Goal: Task Accomplishment & Management: Complete application form

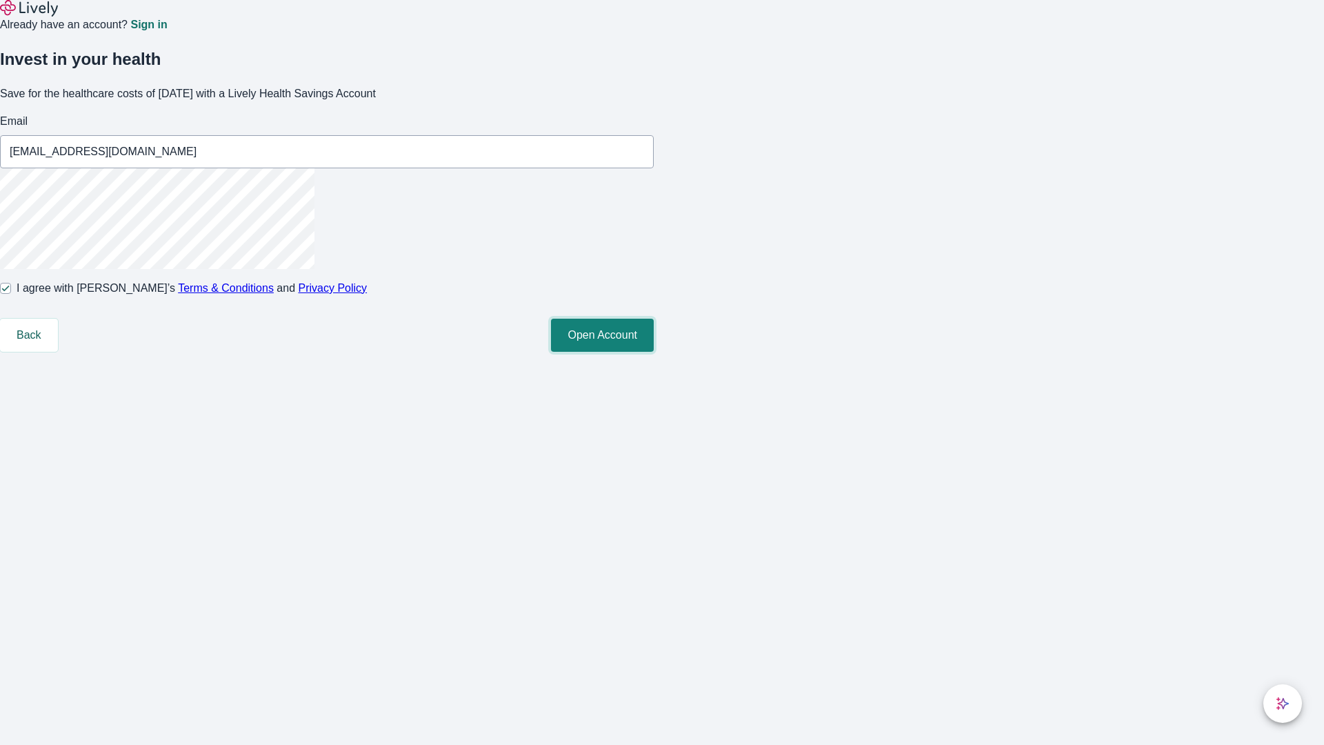
click at [654, 352] on button "Open Account" at bounding box center [602, 335] width 103 height 33
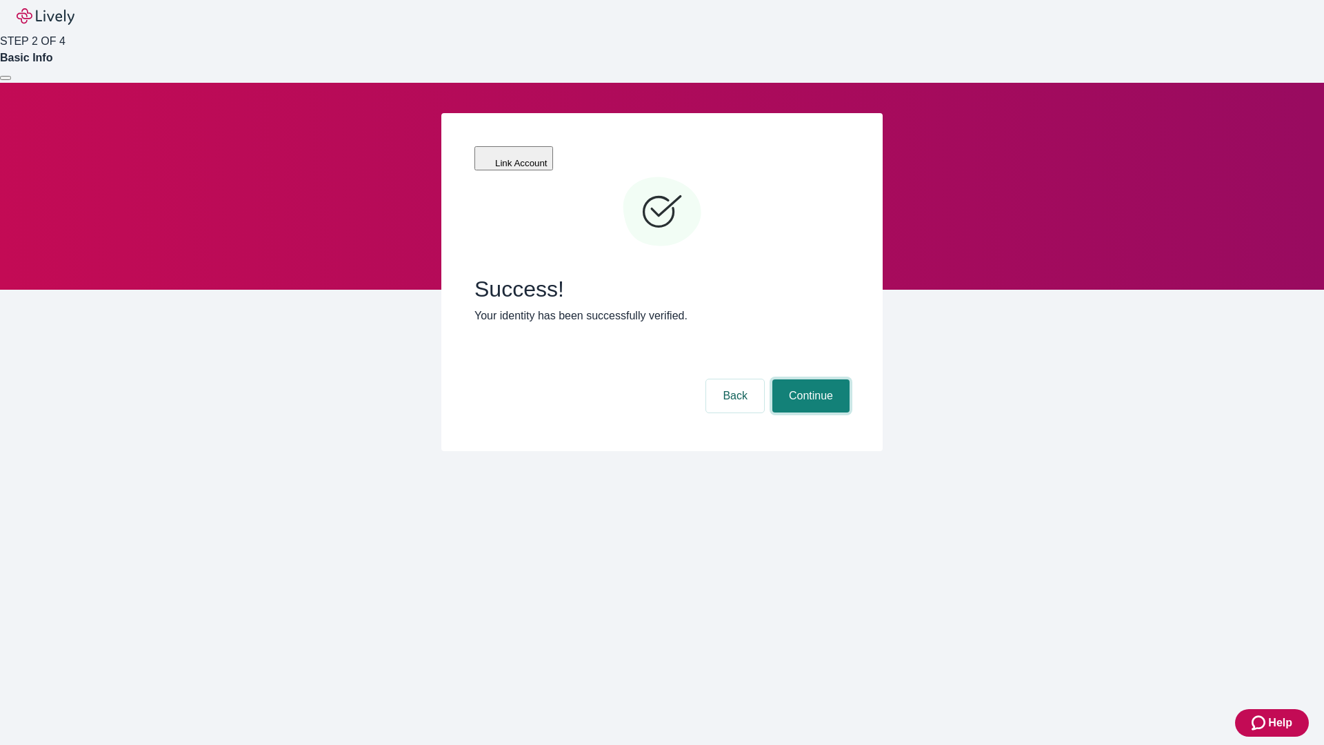
click at [809, 379] on button "Continue" at bounding box center [810, 395] width 77 height 33
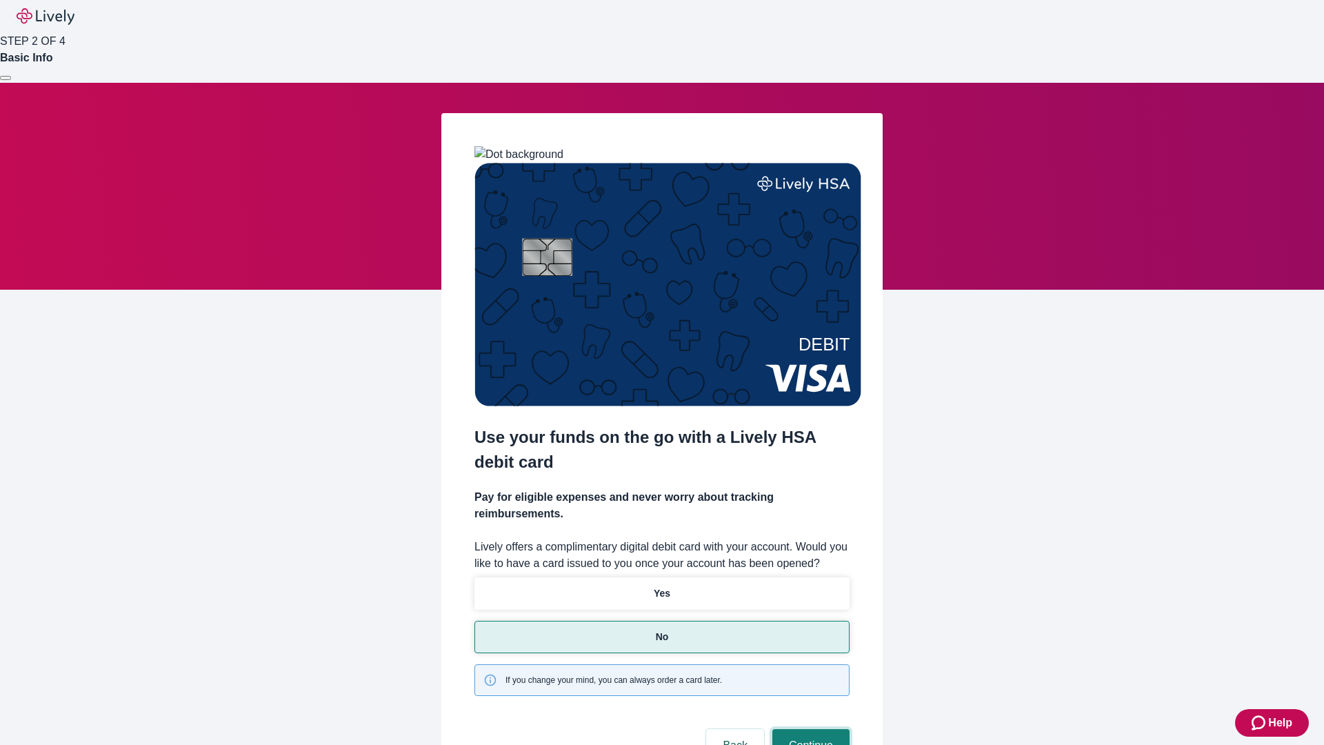
click at [809, 729] on button "Continue" at bounding box center [810, 745] width 77 height 33
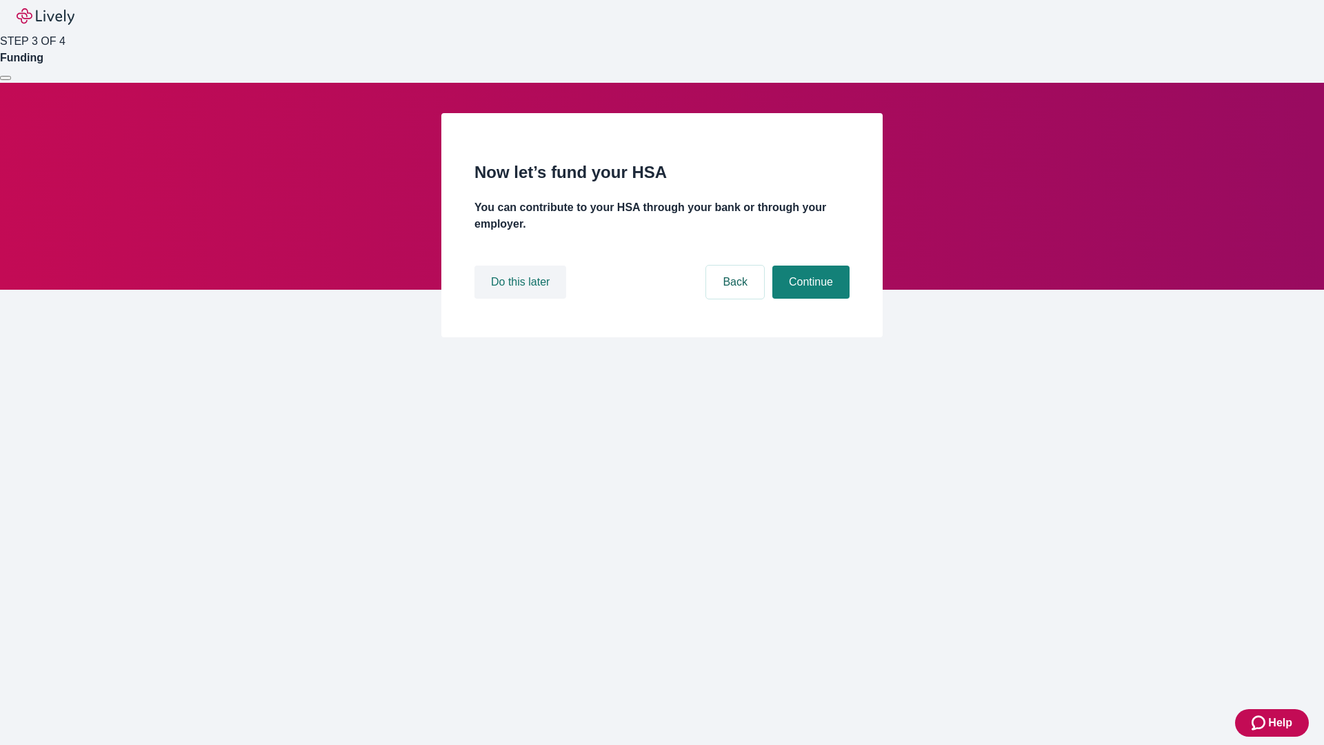
click at [522, 299] on button "Do this later" at bounding box center [520, 281] width 92 height 33
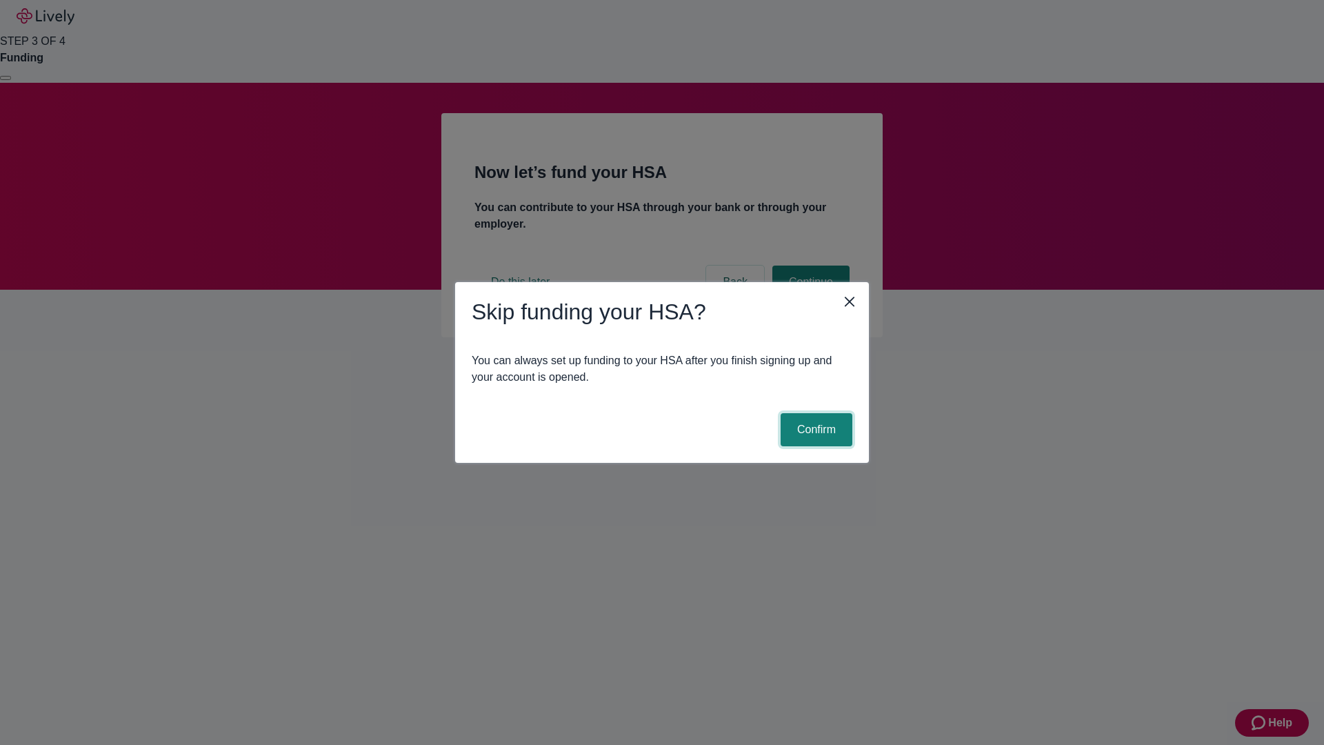
click at [814, 430] on button "Confirm" at bounding box center [817, 429] width 72 height 33
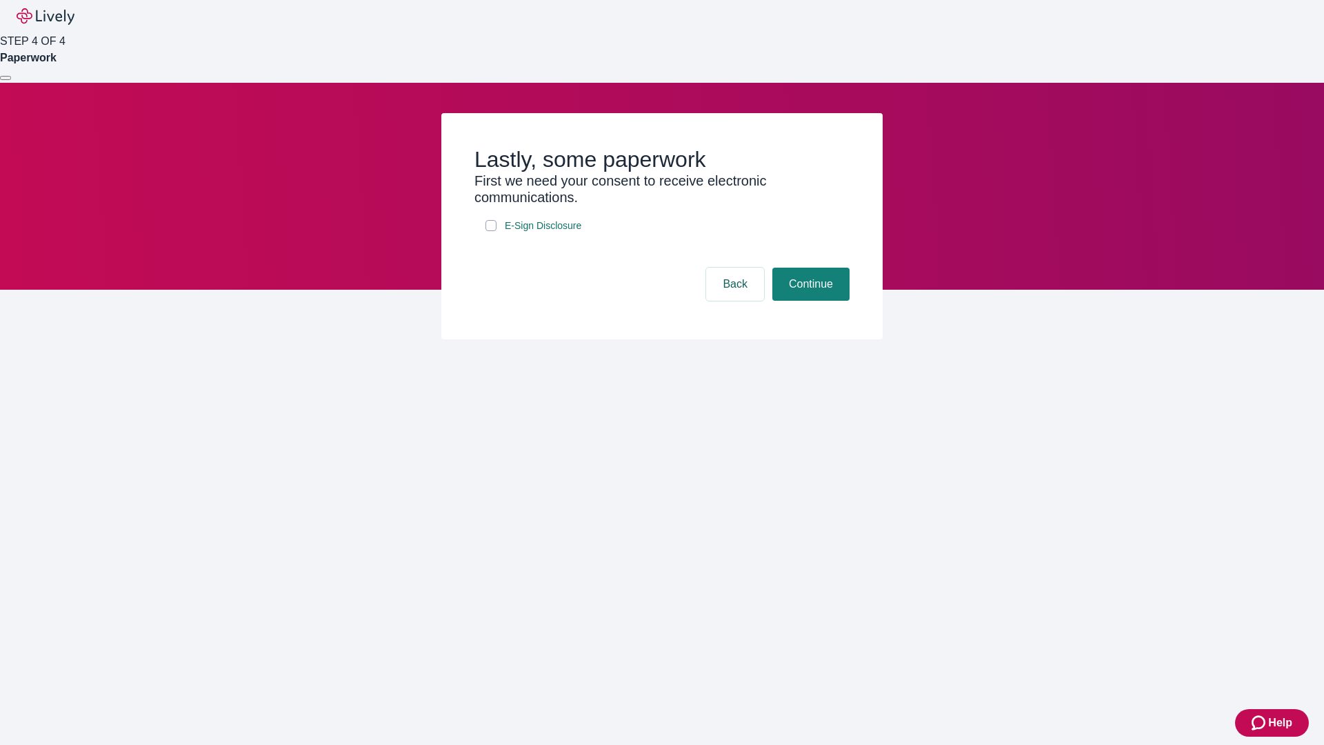
click at [491, 231] on input "E-Sign Disclosure" at bounding box center [490, 225] width 11 height 11
checkbox input "true"
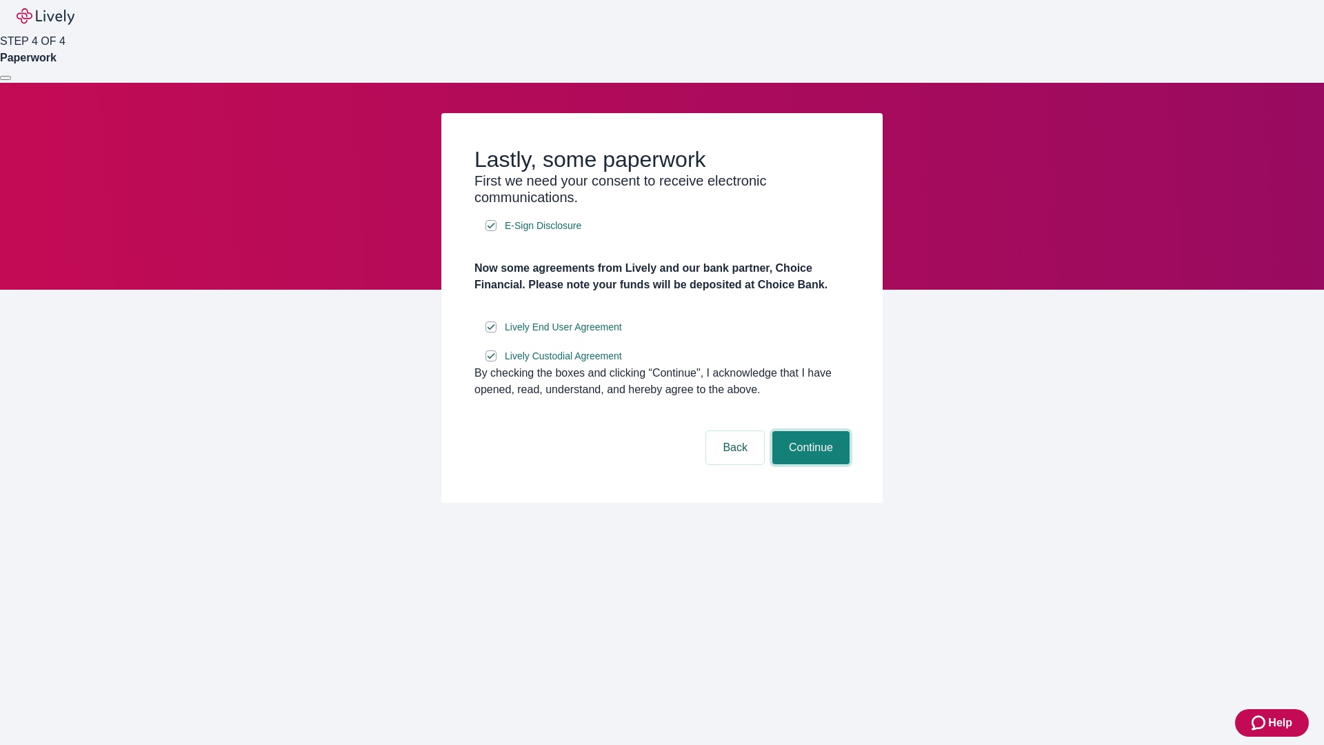
click at [809, 464] on button "Continue" at bounding box center [810, 447] width 77 height 33
